Goal: Task Accomplishment & Management: Use online tool/utility

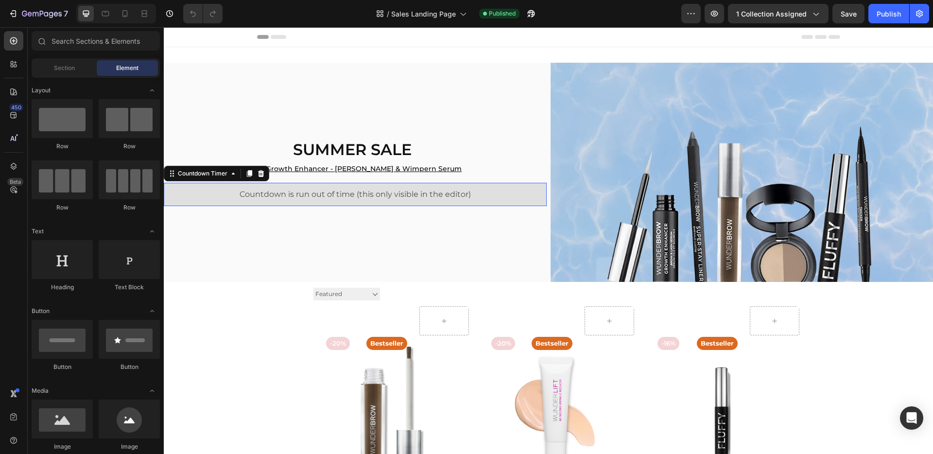
click at [291, 201] on div "Countdown is run out of time (this only visible in the editor)" at bounding box center [355, 194] width 383 height 23
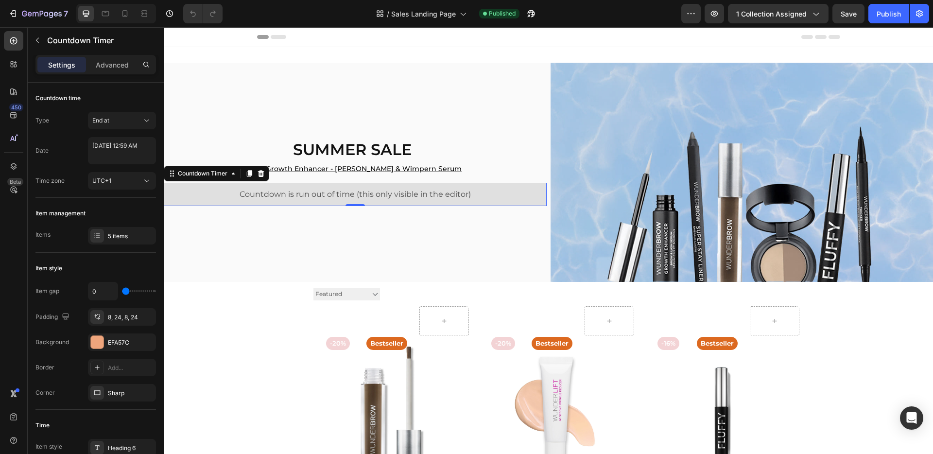
click at [281, 191] on span "Countdown is run out of time (this only visible in the editor)" at bounding box center [355, 195] width 231 height 12
click at [309, 191] on span "Countdown is run out of time (this only visible in the editor)" at bounding box center [355, 195] width 231 height 12
click at [116, 150] on textarea "[DATE] 12:59 AM" at bounding box center [122, 150] width 68 height 27
select select "59"
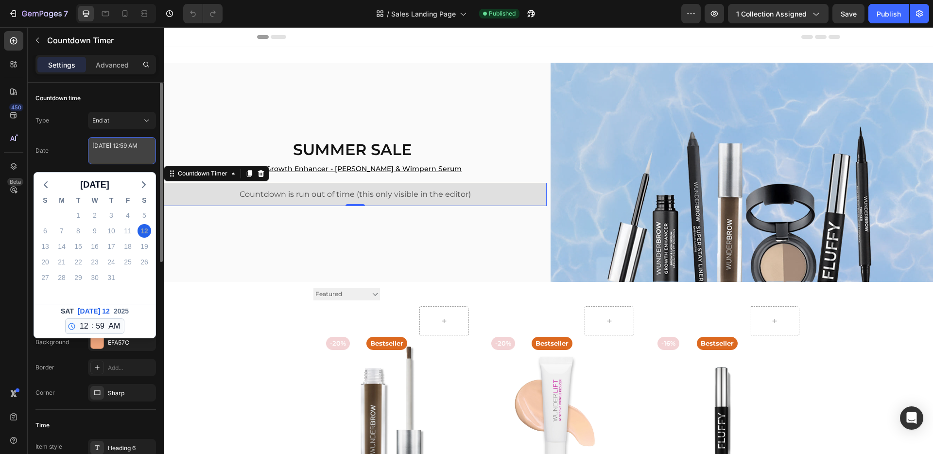
click at [116, 150] on textarea "[DATE] 12:59 AM" at bounding box center [122, 150] width 68 height 27
click at [70, 136] on div "Type End at Date [DATE] 12:59 AM [DATE] S M T W T F S 29 30 1 2 3 4 5 6 7 8 9 1…" at bounding box center [95, 151] width 121 height 78
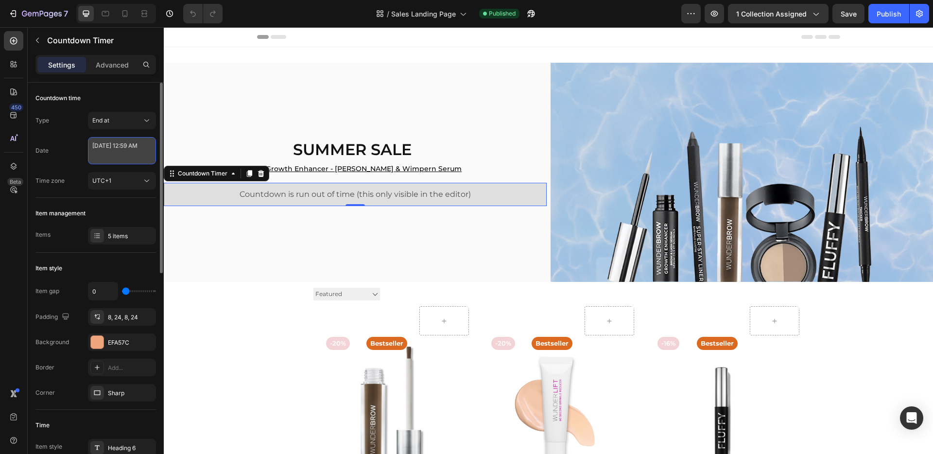
click at [123, 149] on textarea "[DATE] 12:59 AM" at bounding box center [122, 150] width 68 height 27
select select "59"
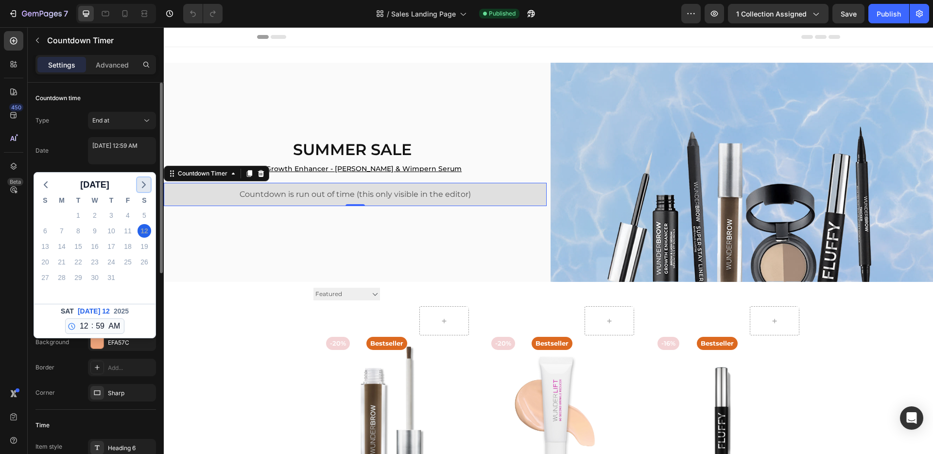
click at [148, 181] on icon "button" at bounding box center [144, 185] width 12 height 12
click at [44, 293] on div "31" at bounding box center [45, 293] width 14 height 14
type textarea "[DATE] 12:59 AM"
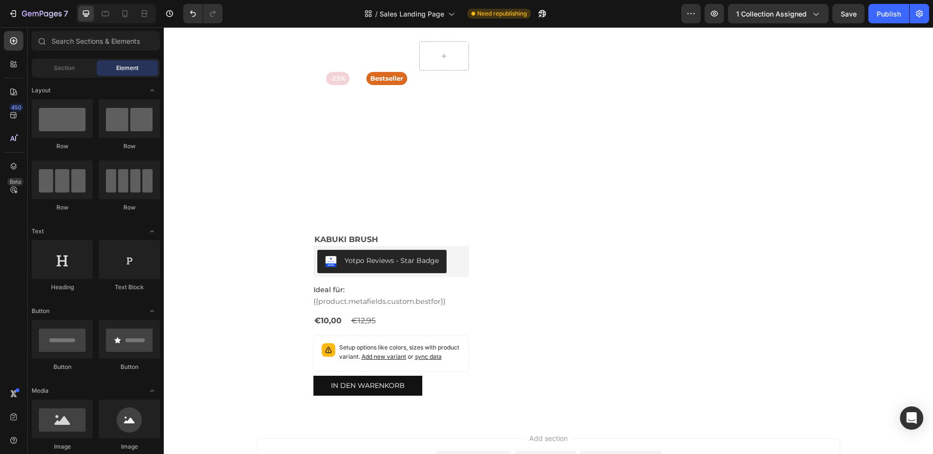
scroll to position [2116, 0]
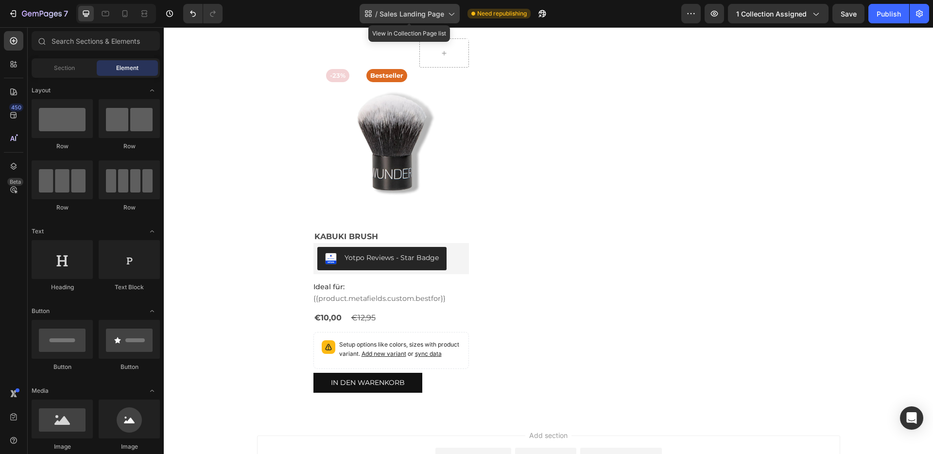
click at [451, 15] on icon at bounding box center [451, 14] width 10 height 10
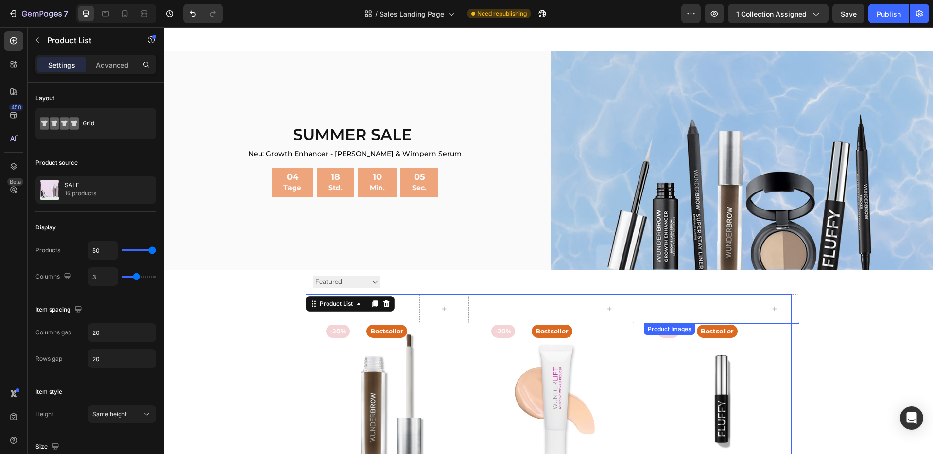
scroll to position [0, 0]
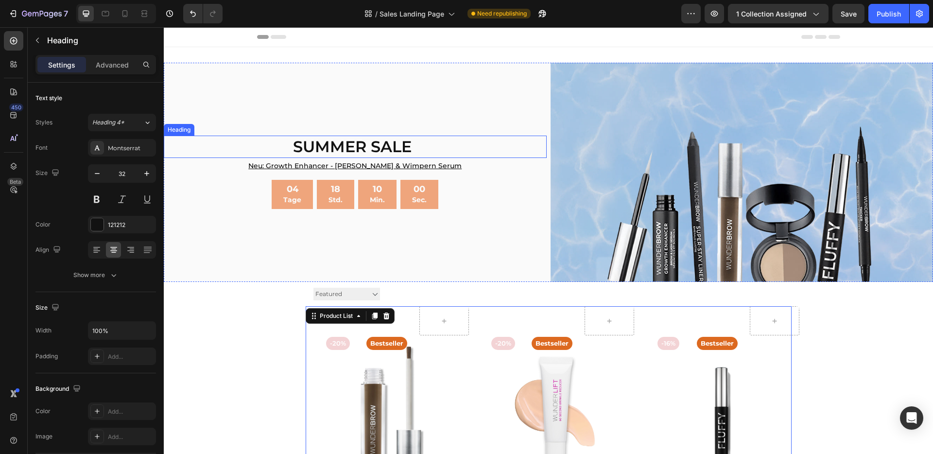
click at [302, 137] on h2 "SUMMER SALE" at bounding box center [352, 147] width 377 height 22
click at [280, 146] on h2 "SUMMER SALE" at bounding box center [352, 147] width 377 height 22
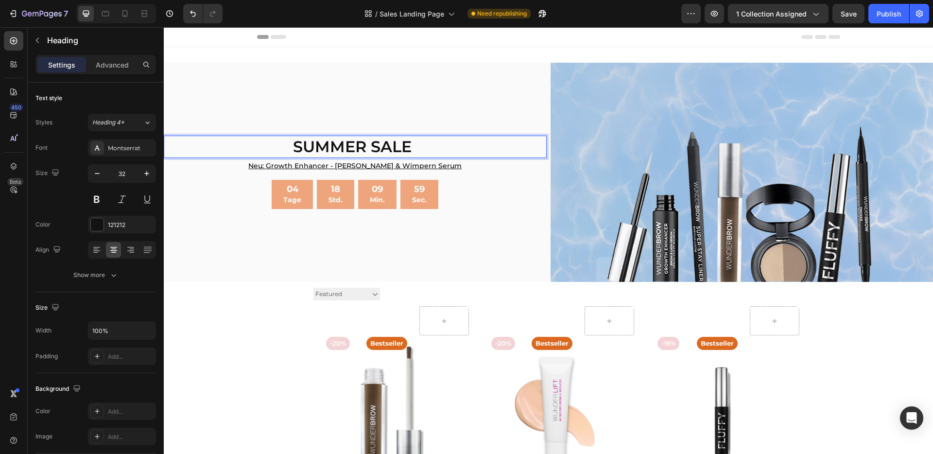
click at [280, 147] on p "SUMMER SALE" at bounding box center [352, 147] width 375 height 20
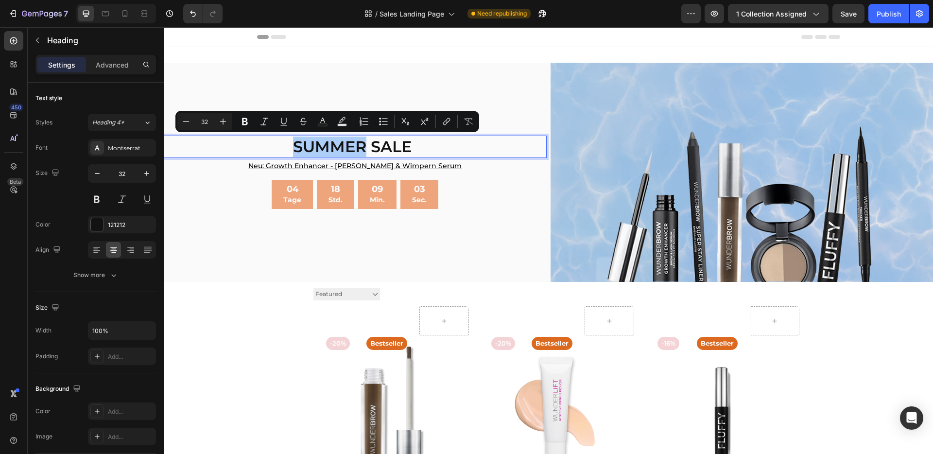
click at [276, 193] on div "04 Tage" at bounding box center [292, 194] width 41 height 29
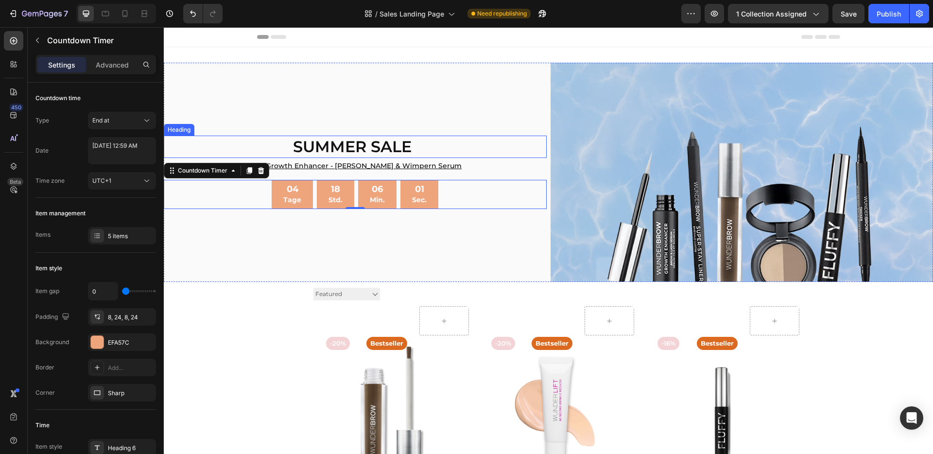
click at [389, 149] on p "SUMMER SALE" at bounding box center [352, 147] width 375 height 20
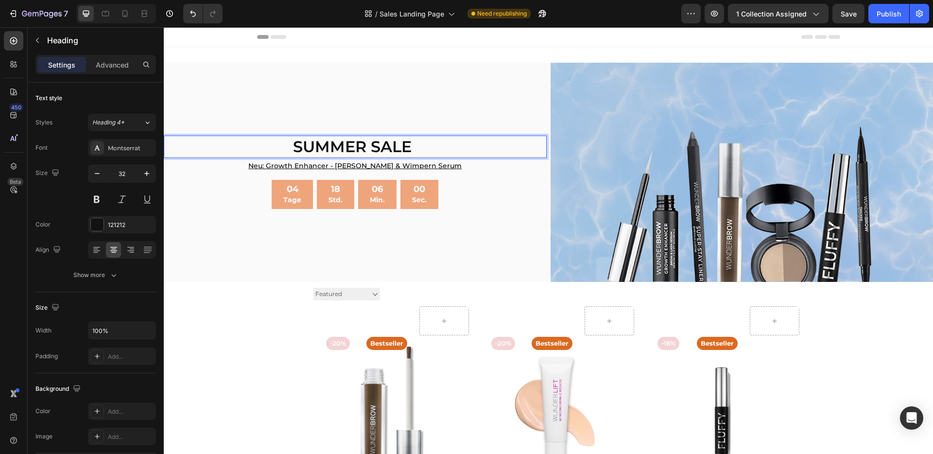
click at [391, 143] on p "SUMMER SALE" at bounding box center [352, 147] width 375 height 20
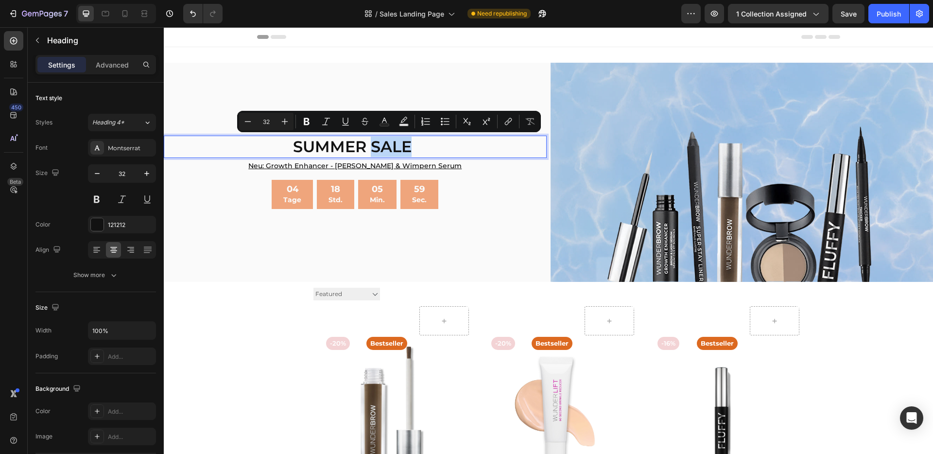
click at [418, 139] on p "SUMMER SALE" at bounding box center [352, 147] width 375 height 20
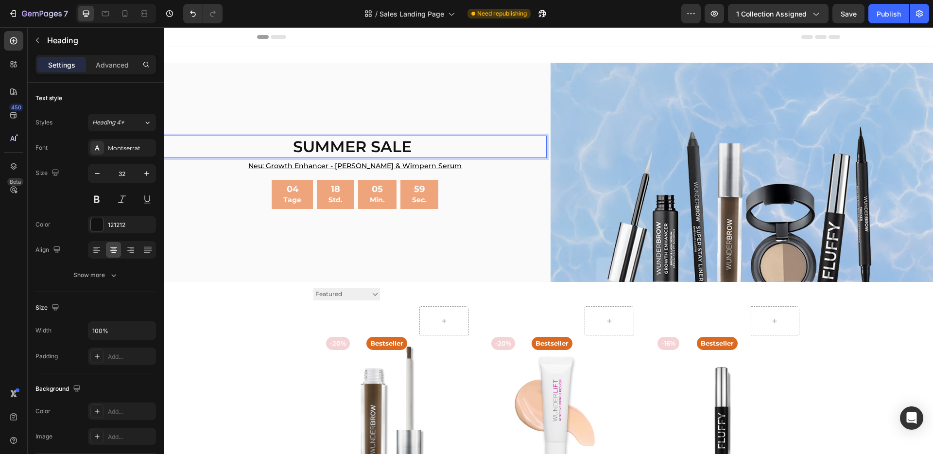
click at [417, 139] on p "SUMMER SALE" at bounding box center [352, 147] width 375 height 20
drag, startPoint x: 413, startPoint y: 145, endPoint x: 295, endPoint y: 150, distance: 118.2
click at [295, 150] on p "SUMMER SALE" at bounding box center [352, 147] width 375 height 20
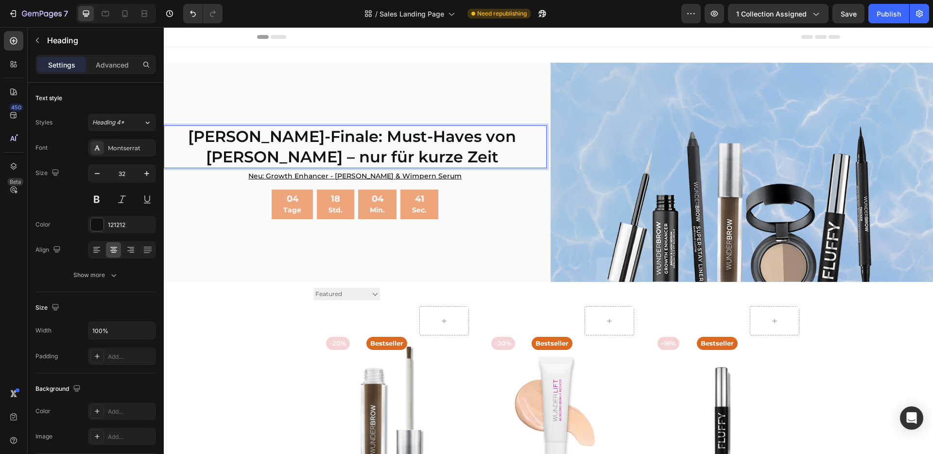
click at [439, 159] on p "[PERSON_NAME]-Finale: Must-Haves von [PERSON_NAME] – nur für kurze Zeit" at bounding box center [352, 146] width 375 height 40
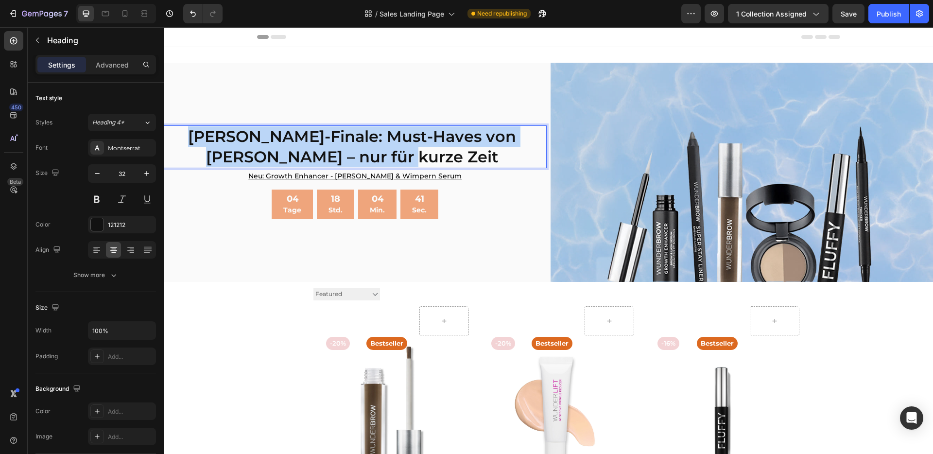
click at [439, 159] on p "[PERSON_NAME]-Finale: Must-Haves von [PERSON_NAME] – nur für kurze Zeit" at bounding box center [352, 146] width 375 height 40
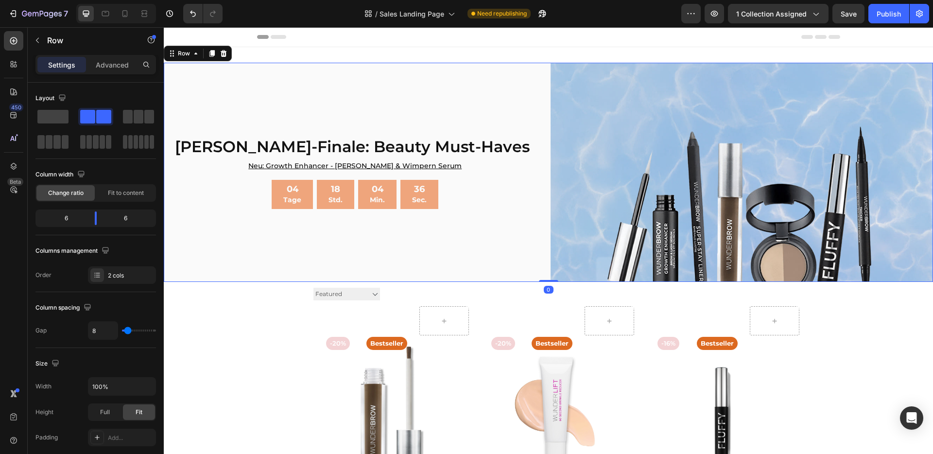
click at [513, 223] on div "[PERSON_NAME]-Finale: Beauty Must-Haves Heading Neu: Growth Enhancer - [PERSON_…" at bounding box center [355, 172] width 383 height 219
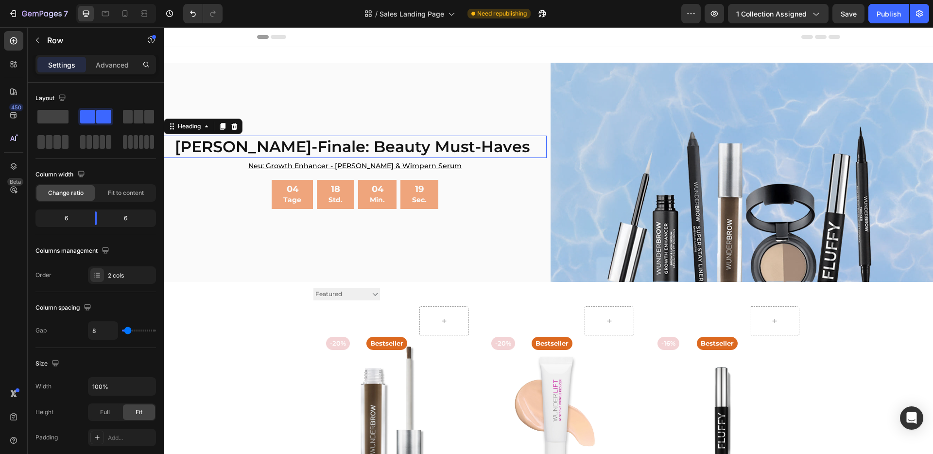
click at [328, 143] on p "[PERSON_NAME]-Finale: Beauty Must-Haves" at bounding box center [352, 147] width 375 height 20
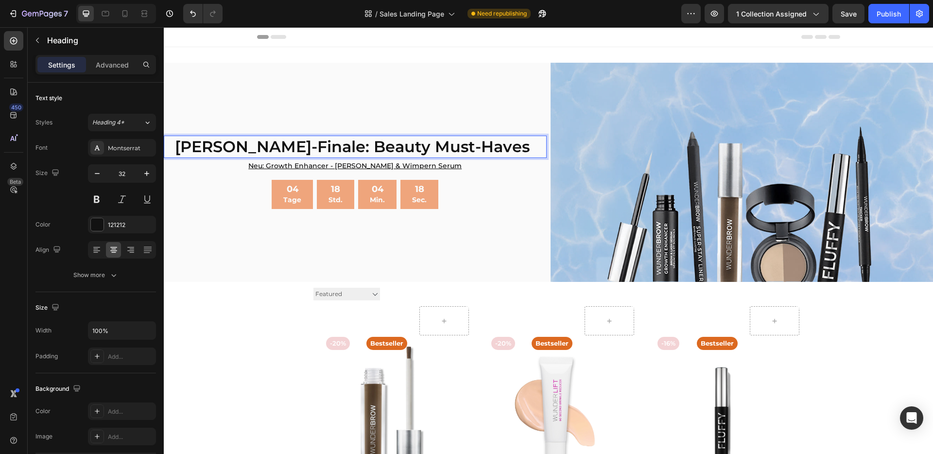
click at [334, 145] on p "[PERSON_NAME]-Finale: Beauty Must-Haves" at bounding box center [352, 147] width 375 height 20
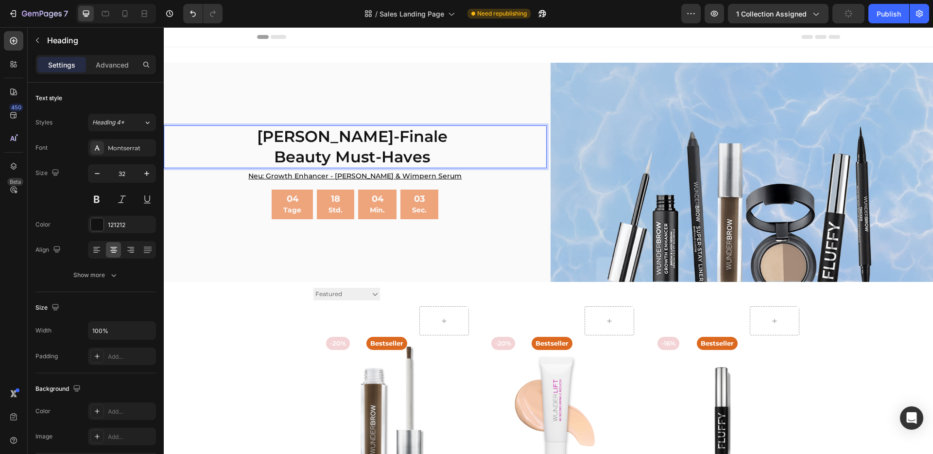
click at [354, 135] on p "[PERSON_NAME]-Finale Beauty Must-Haves" at bounding box center [352, 146] width 375 height 40
click at [281, 175] on u "Neu: Growth Enhancer - [PERSON_NAME] & Wimpern Serum" at bounding box center [354, 176] width 213 height 9
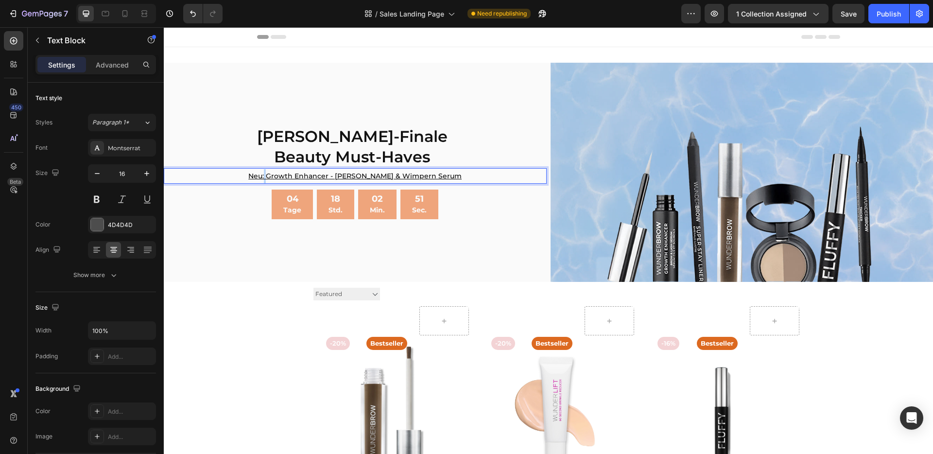
click at [281, 175] on u "Neu: Growth Enhancer - [PERSON_NAME] & Wimpern Serum" at bounding box center [354, 176] width 213 height 9
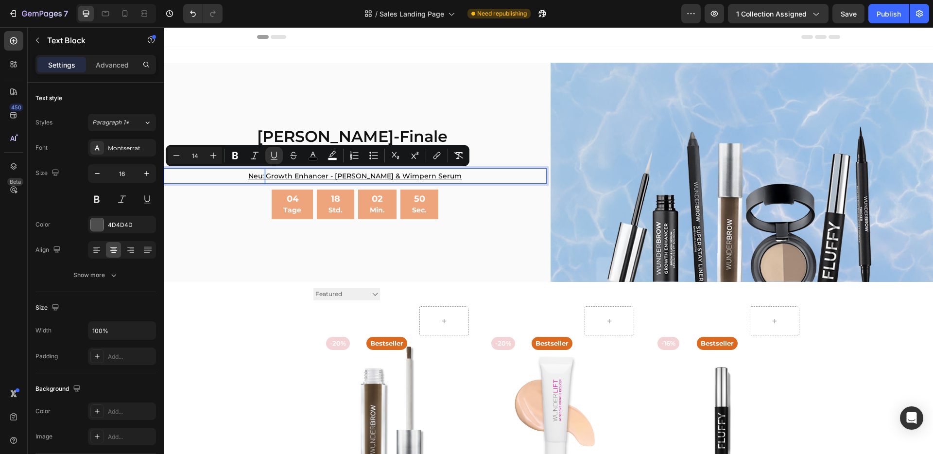
click at [281, 175] on u "Neu: Growth Enhancer - [PERSON_NAME] & Wimpern Serum" at bounding box center [354, 176] width 213 height 9
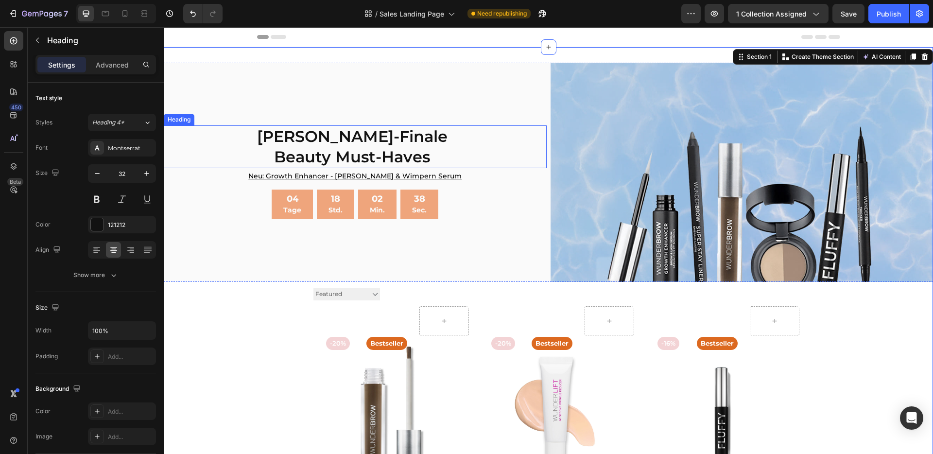
click at [323, 130] on p "[PERSON_NAME]-Finale Beauty Must-Haves" at bounding box center [352, 146] width 375 height 40
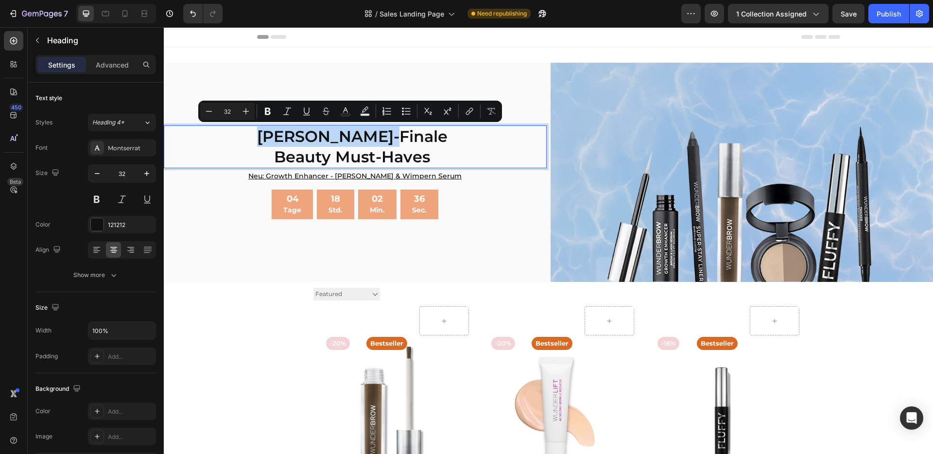
drag, startPoint x: 285, startPoint y: 131, endPoint x: 420, endPoint y: 142, distance: 135.1
click at [420, 142] on p "[PERSON_NAME]-Finale Beauty Must-Haves" at bounding box center [352, 146] width 375 height 40
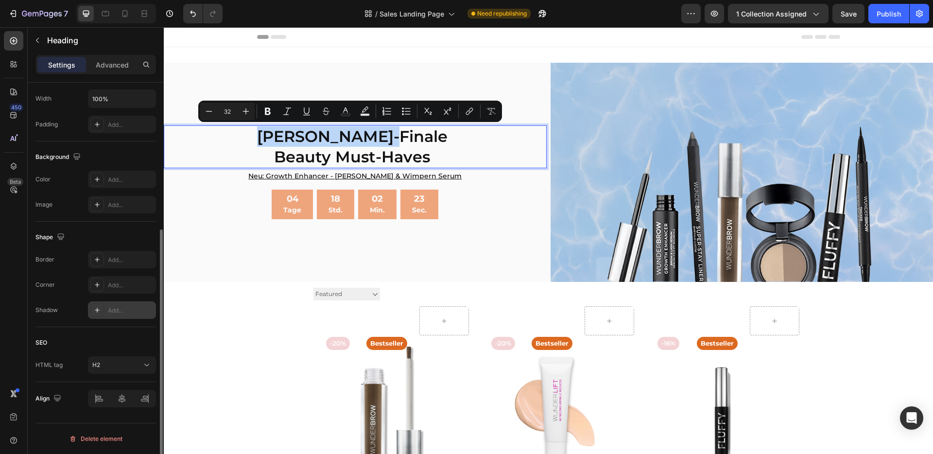
scroll to position [230, 0]
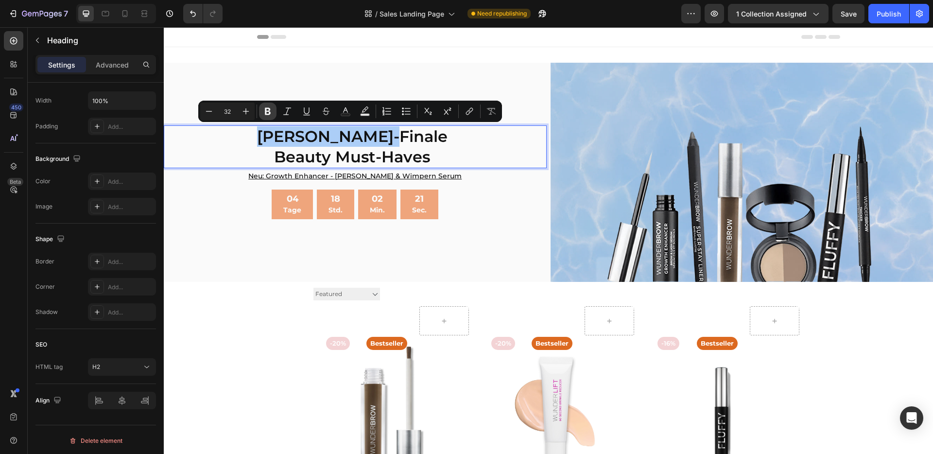
click at [263, 110] on icon "Editor contextual toolbar" at bounding box center [268, 111] width 10 height 10
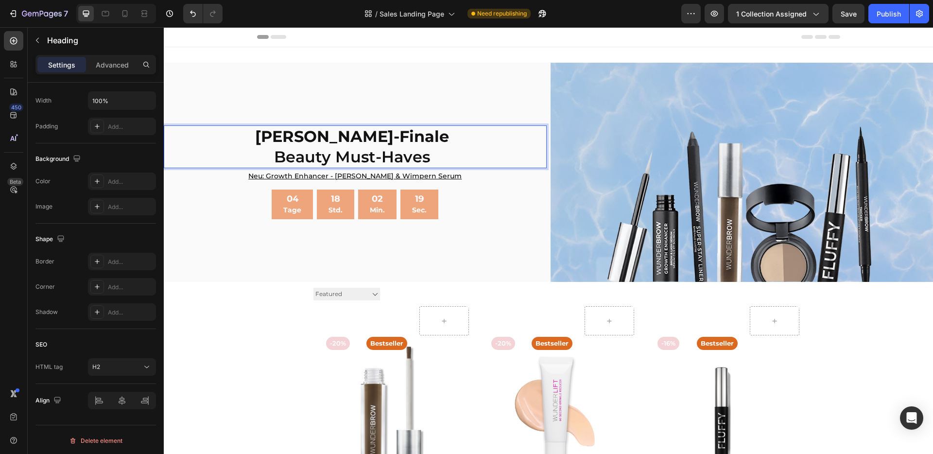
click at [410, 138] on strong "[PERSON_NAME]-Finale" at bounding box center [352, 136] width 194 height 19
drag, startPoint x: 411, startPoint y: 137, endPoint x: 289, endPoint y: 139, distance: 121.5
click at [289, 139] on strong "[PERSON_NAME]-Finale" at bounding box center [352, 136] width 194 height 19
click at [325, 138] on strong "[PERSON_NAME]-Finale" at bounding box center [352, 136] width 194 height 19
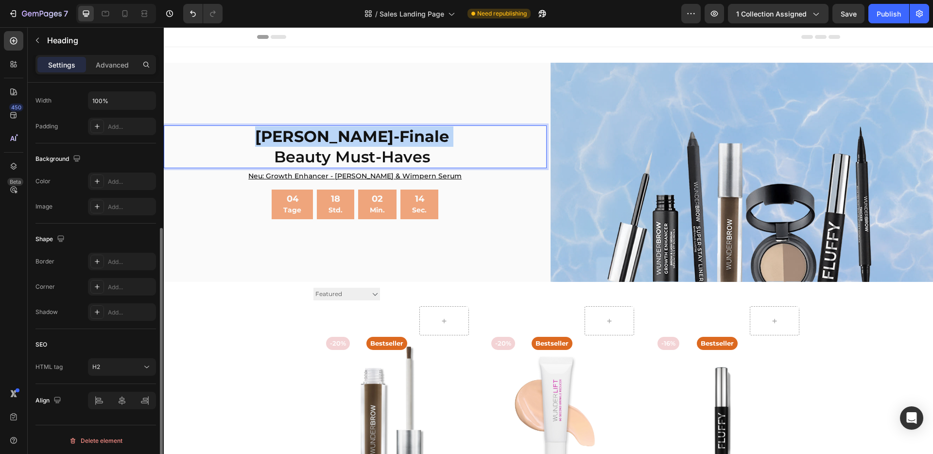
scroll to position [0, 0]
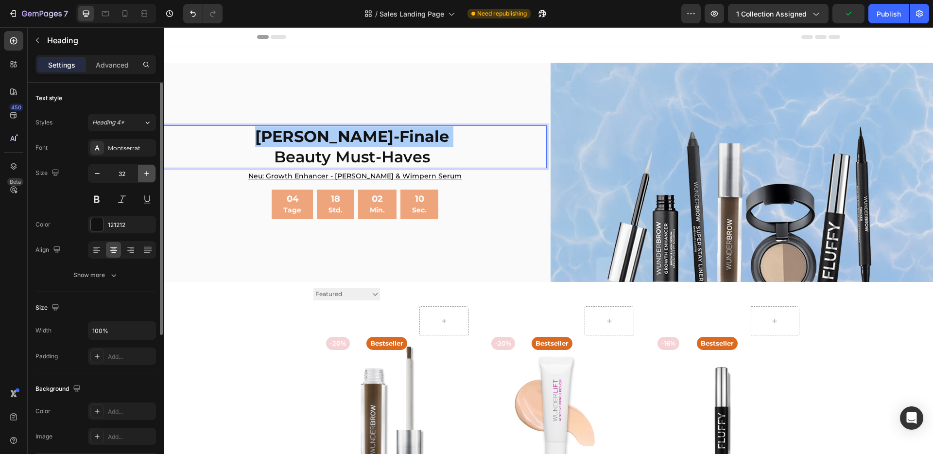
click at [147, 174] on icon "button" at bounding box center [146, 173] width 5 height 5
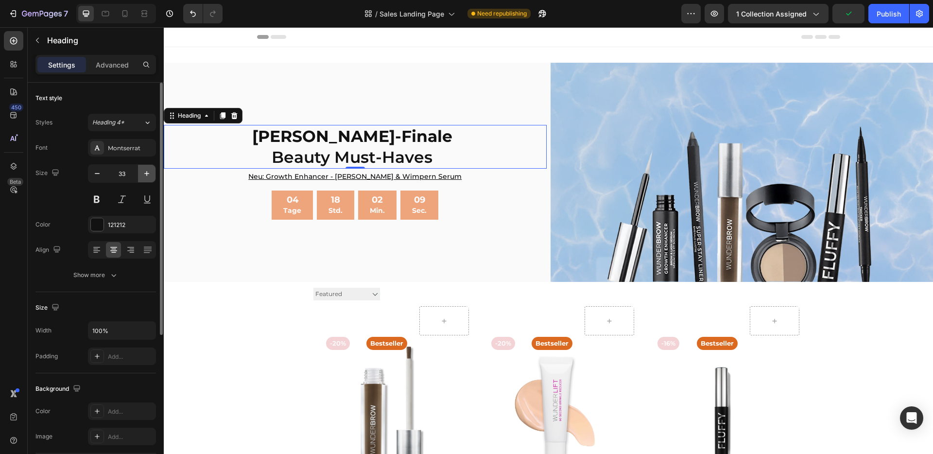
click at [147, 174] on icon "button" at bounding box center [146, 173] width 5 height 5
type input "34"
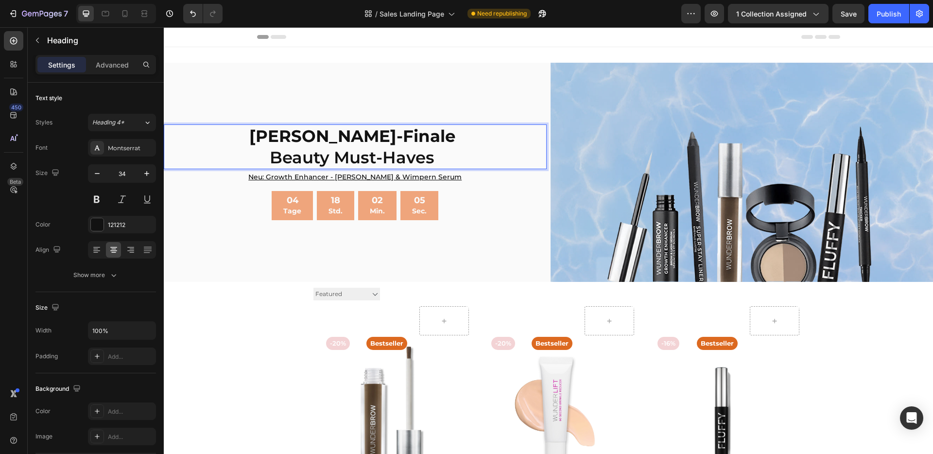
click at [283, 159] on p "[PERSON_NAME]-Finale Beauty Must-Haves" at bounding box center [352, 146] width 375 height 43
drag, startPoint x: 268, startPoint y: 155, endPoint x: 442, endPoint y: 156, distance: 174.0
click at [442, 156] on p "[PERSON_NAME]-Finale Beauty Must-Haves" at bounding box center [352, 146] width 375 height 43
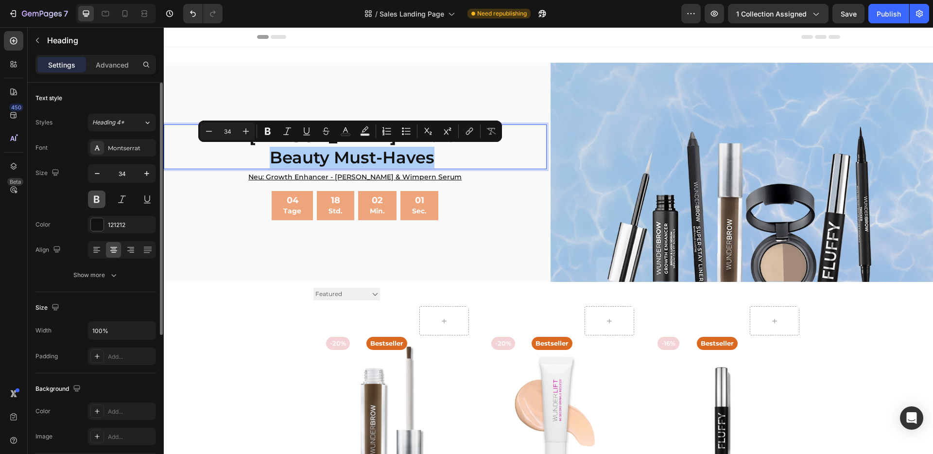
click at [100, 201] on button at bounding box center [96, 199] width 17 height 17
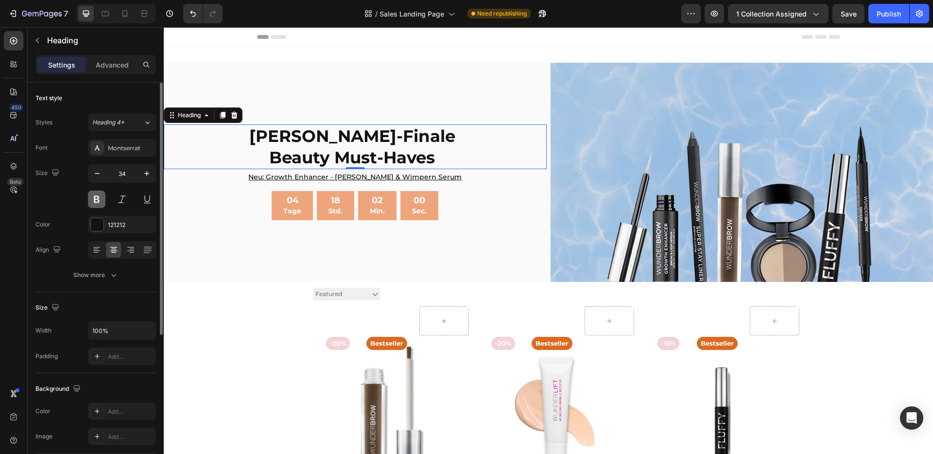
click at [100, 201] on button at bounding box center [96, 199] width 17 height 17
click at [123, 202] on button at bounding box center [121, 199] width 17 height 17
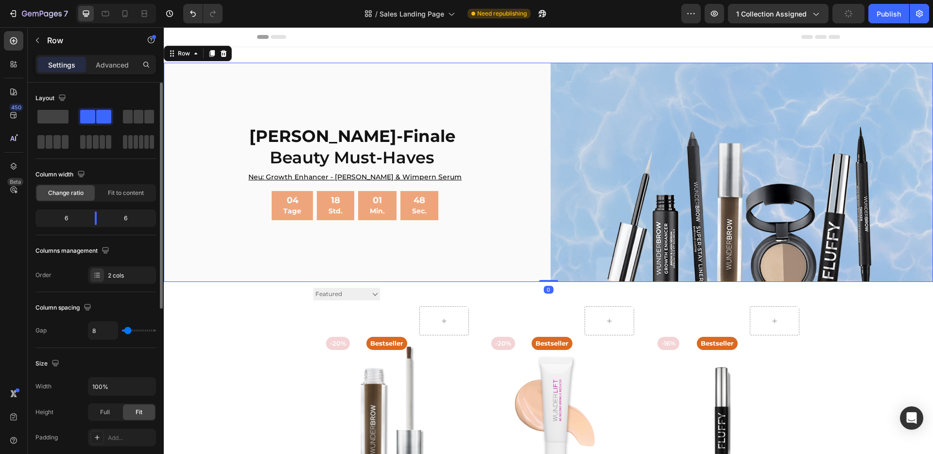
click at [230, 253] on div "⁠⁠⁠⁠⁠⁠⁠ [PERSON_NAME]-Finale Beauty Must-Haves Heading Neu: Growth Enhancer - […" at bounding box center [355, 172] width 383 height 219
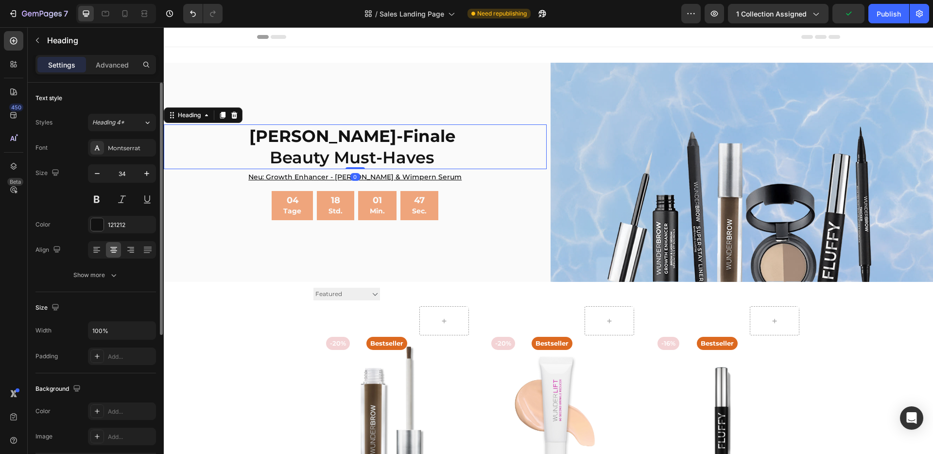
click at [301, 159] on p "⁠⁠⁠⁠⁠⁠⁠ [PERSON_NAME]-Finale Beauty Must-Haves" at bounding box center [352, 146] width 375 height 43
click at [434, 159] on p "[PERSON_NAME]-Finale Beauty Must-Haves" at bounding box center [352, 146] width 375 height 43
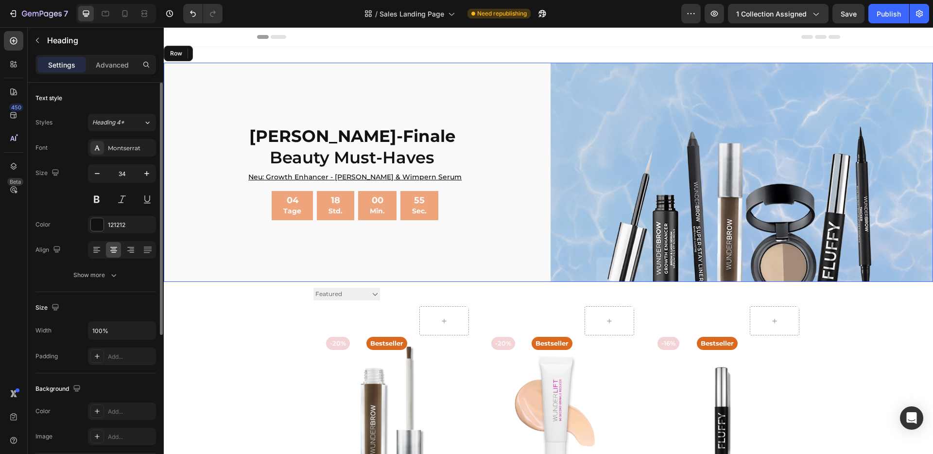
click at [409, 87] on div "⁠⁠⁠⁠⁠⁠⁠ [PERSON_NAME]-Finale Beauty Must-Haves Heading 0 Neu: Growth Enhancer -…" at bounding box center [355, 172] width 383 height 219
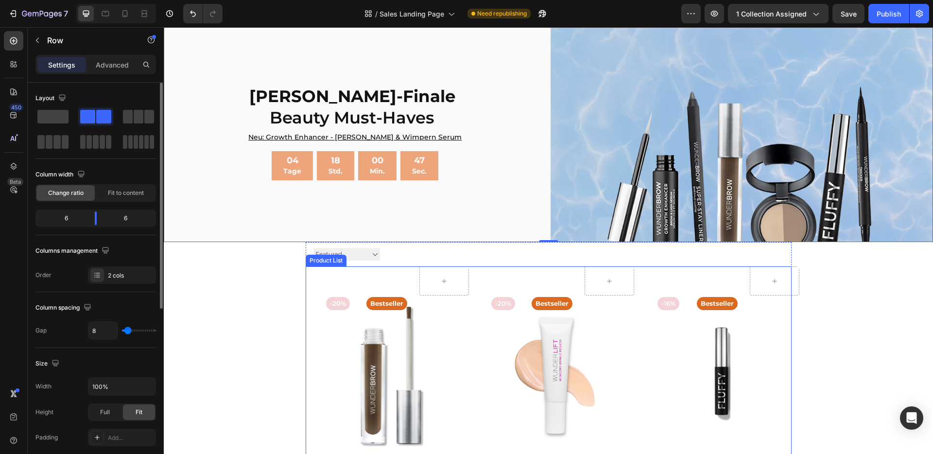
scroll to position [217, 0]
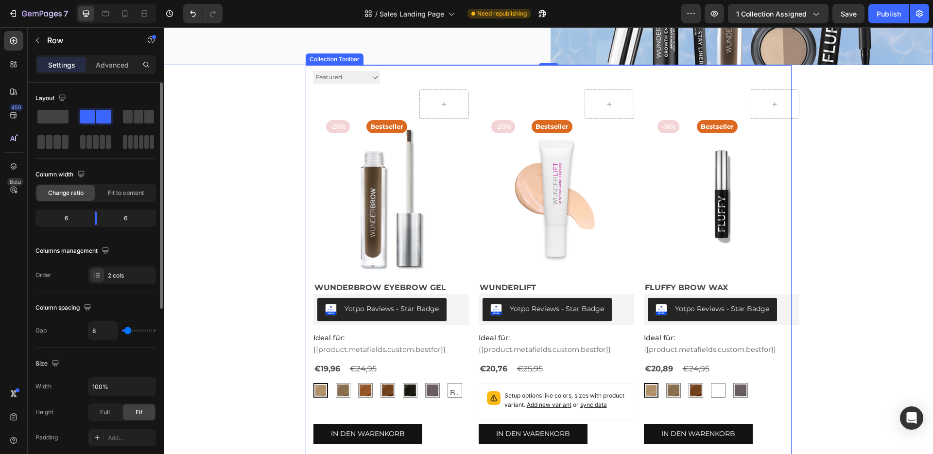
click at [321, 77] on select "Ausgewält Best selling Featured Alphabetically, A-Z Alphabetically, Z-A Price, …" at bounding box center [346, 77] width 67 height 13
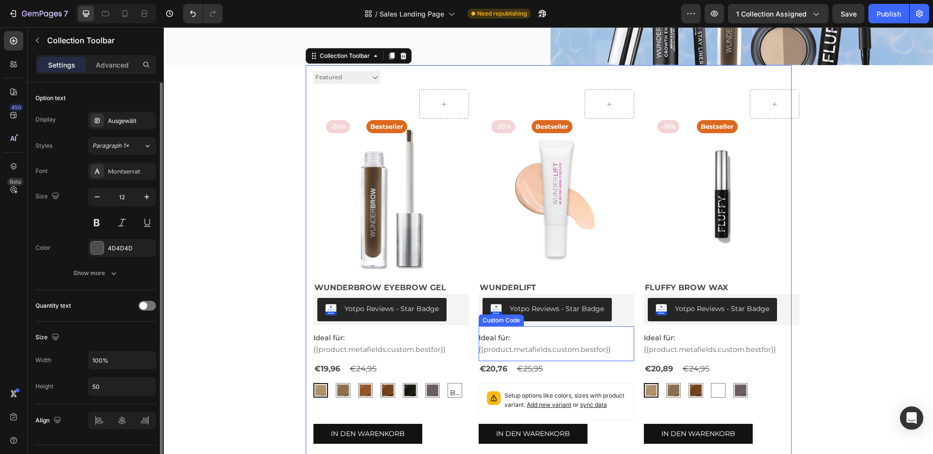
scroll to position [433, 0]
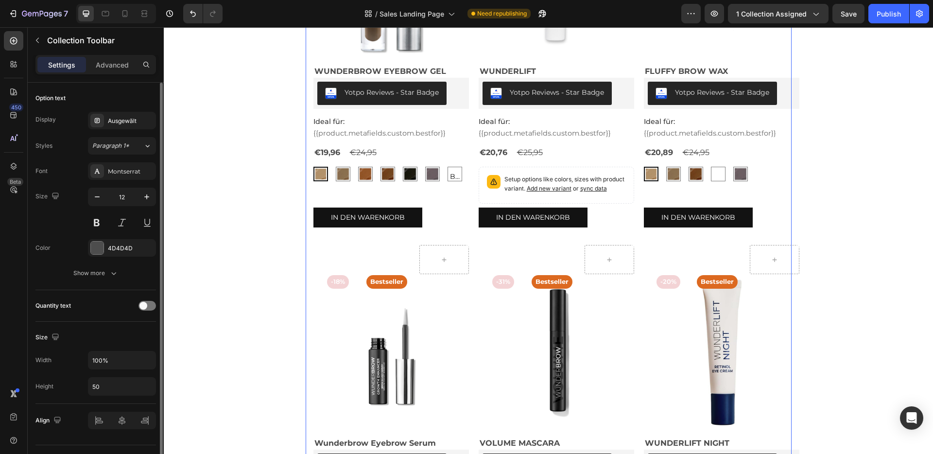
click at [809, 25] on div "7 Version history / Sales Landing Page Need republishing Preview 1 collection a…" at bounding box center [466, 14] width 933 height 28
click at [810, 17] on div "1 collection assigned" at bounding box center [778, 14] width 84 height 10
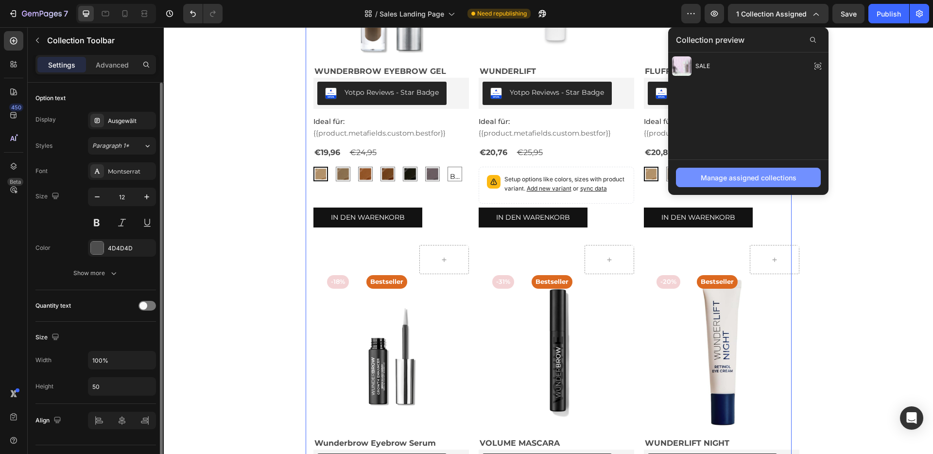
click at [755, 176] on div "Manage assigned collections" at bounding box center [749, 178] width 96 height 10
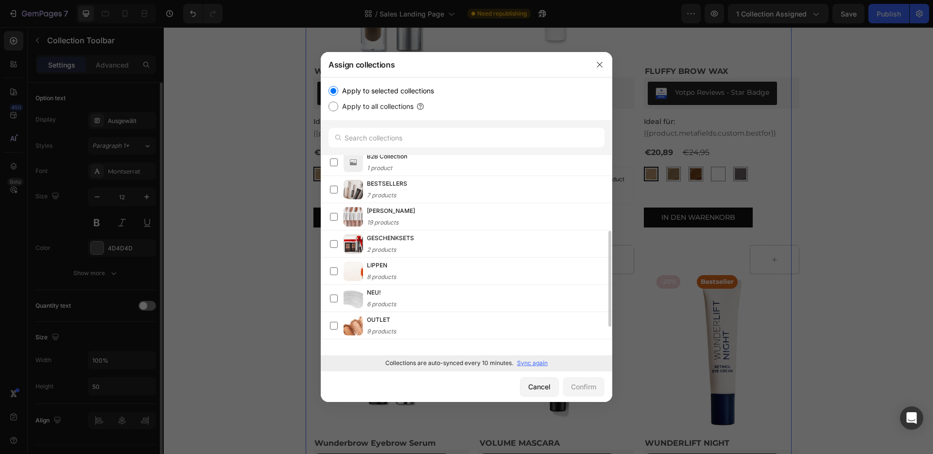
scroll to position [170, 0]
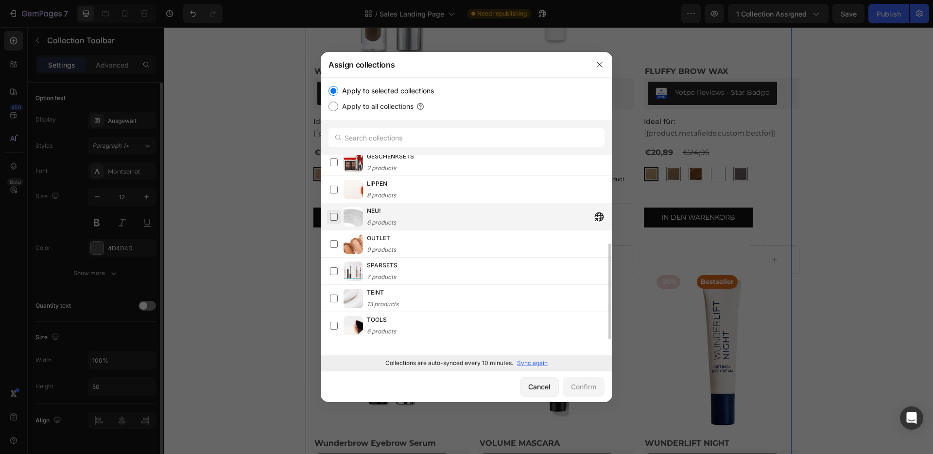
click at [332, 218] on label at bounding box center [334, 217] width 8 height 8
click at [334, 216] on label at bounding box center [334, 217] width 8 height 8
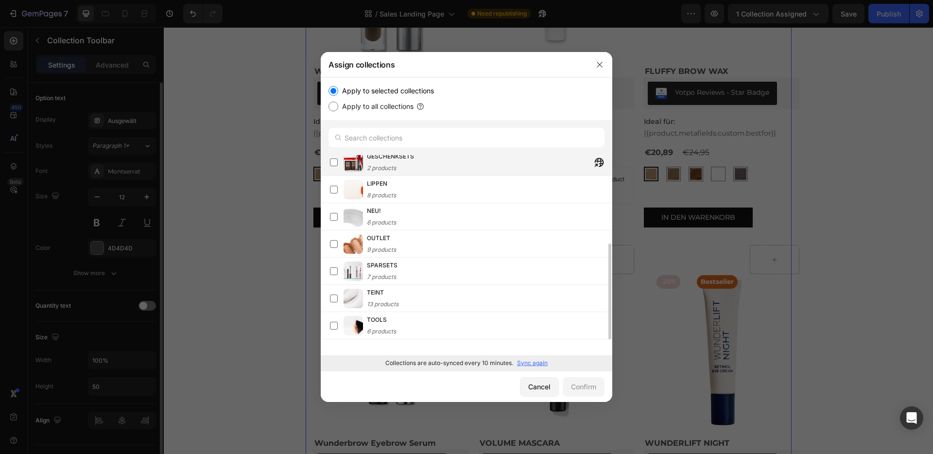
scroll to position [0, 0]
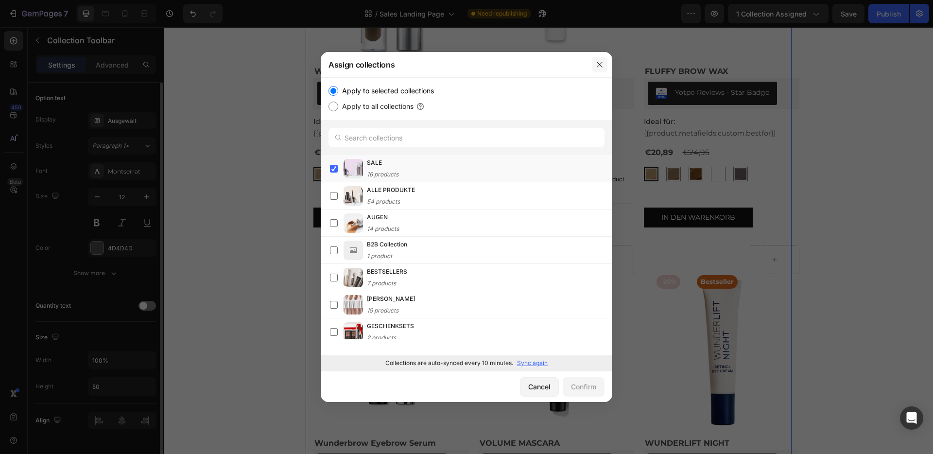
click at [601, 66] on icon "button" at bounding box center [600, 65] width 8 height 8
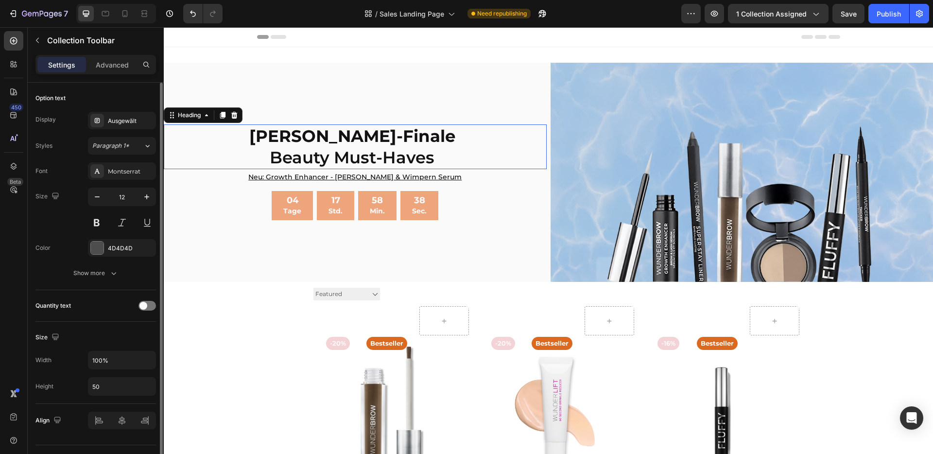
click at [305, 166] on p "⁠⁠⁠⁠⁠⁠⁠ [PERSON_NAME]-Finale Beauty Must-Haves" at bounding box center [352, 146] width 375 height 43
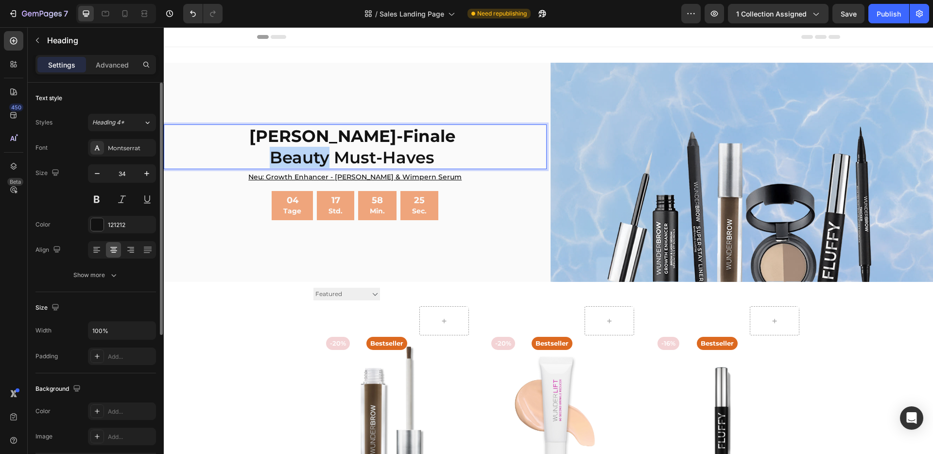
drag, startPoint x: 327, startPoint y: 158, endPoint x: 272, endPoint y: 161, distance: 54.5
click at [272, 161] on p "[PERSON_NAME]-Finale Beauty Must-Haves" at bounding box center [352, 146] width 375 height 43
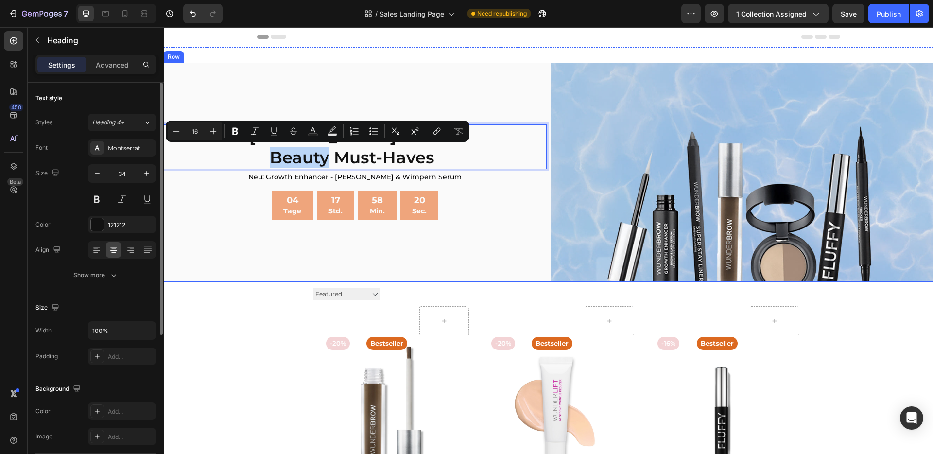
click at [453, 83] on div "[PERSON_NAME]-Finale Beauty Must-Haves Heading 0 Neu: Growth Enhancer - [PERSON…" at bounding box center [355, 172] width 383 height 219
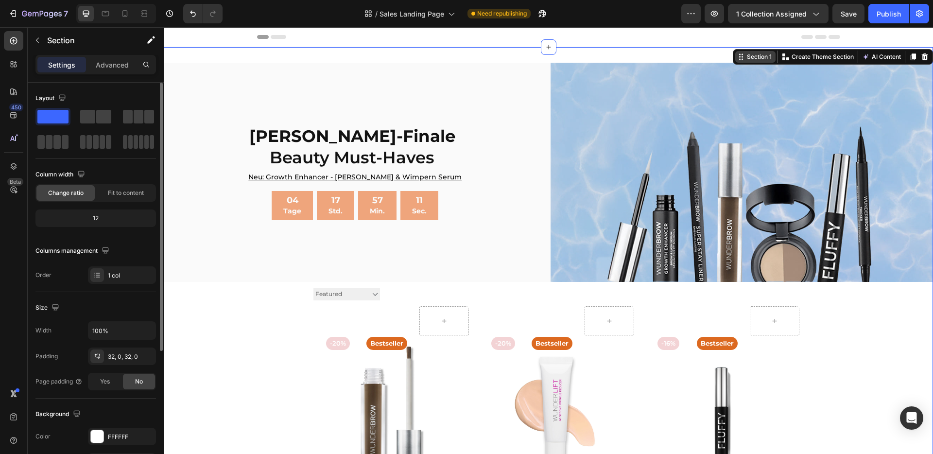
click at [751, 58] on div "Section 1" at bounding box center [759, 56] width 29 height 9
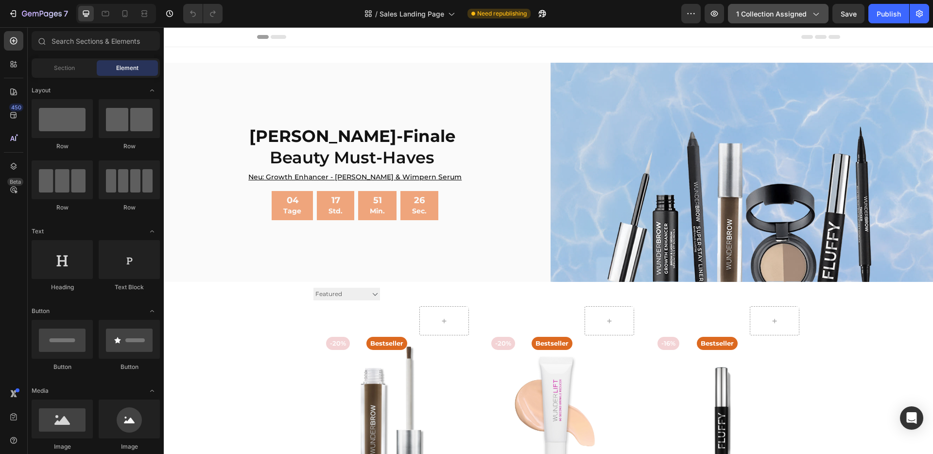
click at [760, 10] on span "1 collection assigned" at bounding box center [771, 14] width 70 height 10
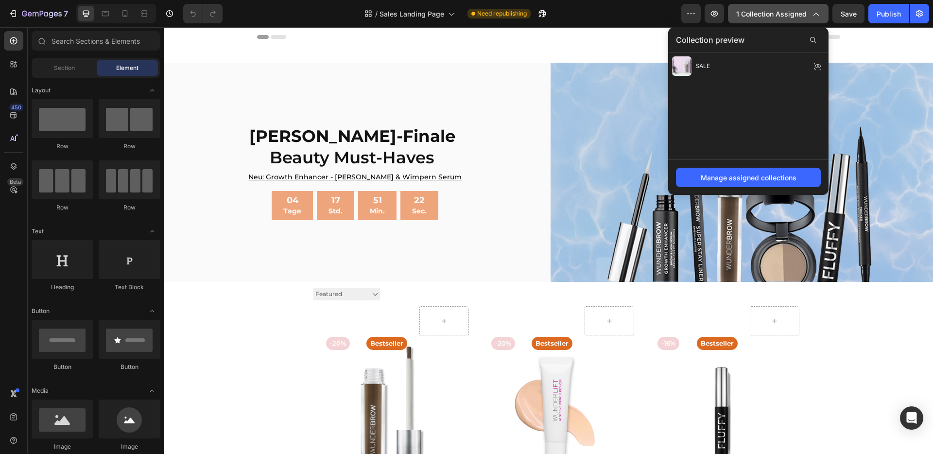
click at [760, 10] on span "1 collection assigned" at bounding box center [771, 14] width 70 height 10
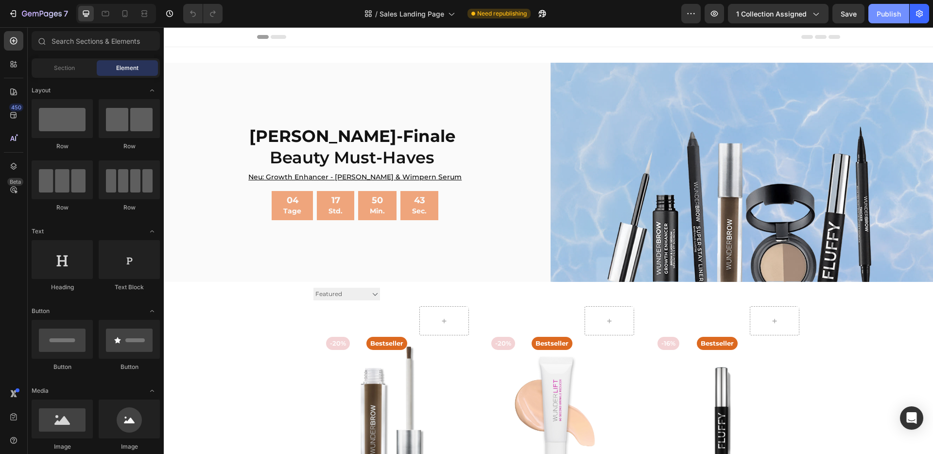
click at [888, 20] on button "Publish" at bounding box center [889, 13] width 41 height 19
